Goal: Browse casually

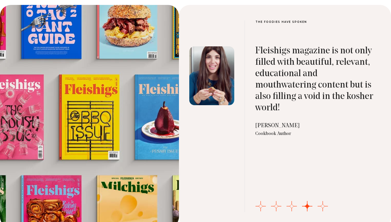
scroll to position [1685, 0]
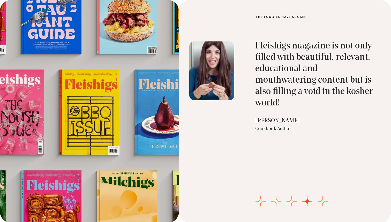
click at [275, 199] on button "Go to slide 2" at bounding box center [276, 201] width 10 height 10
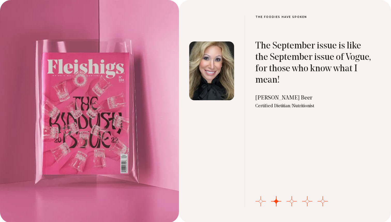
click at [262, 201] on button "Go to slide 1" at bounding box center [260, 201] width 10 height 10
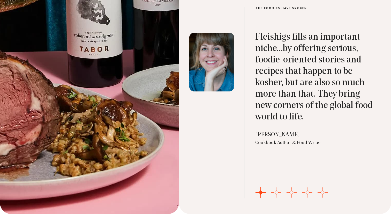
scroll to position [1696, 0]
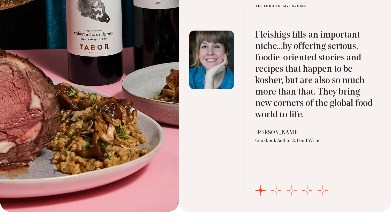
click at [290, 189] on button "Go to slide 3" at bounding box center [292, 190] width 10 height 10
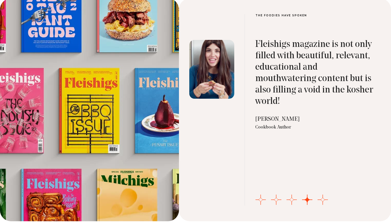
scroll to position [1666, 0]
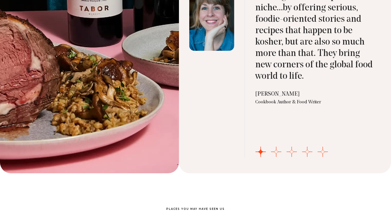
scroll to position [1710, 0]
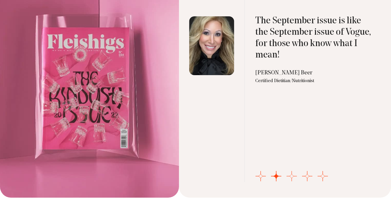
click at [292, 178] on button "Go to slide 3" at bounding box center [292, 176] width 10 height 10
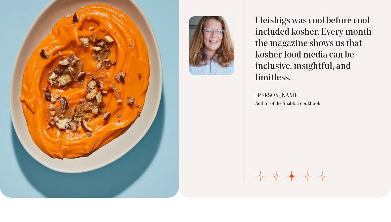
click at [307, 176] on button "Go to slide 4" at bounding box center [307, 176] width 10 height 10
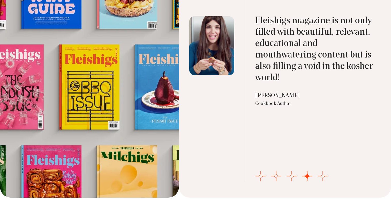
click at [323, 176] on button "Go to slide 5" at bounding box center [323, 176] width 10 height 10
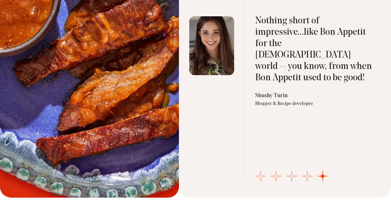
click at [260, 176] on button "Go to slide 1" at bounding box center [260, 176] width 10 height 10
